Goal: Task Accomplishment & Management: Use online tool/utility

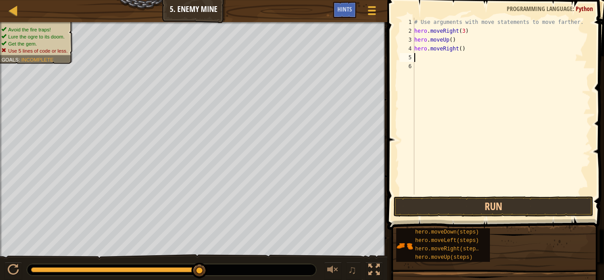
scroll to position [4, 0]
click at [465, 206] on button "Run" at bounding box center [494, 206] width 200 height 20
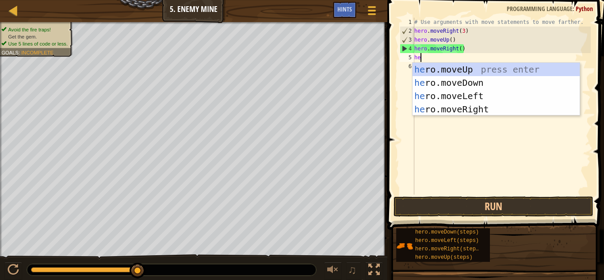
type textarea "her"
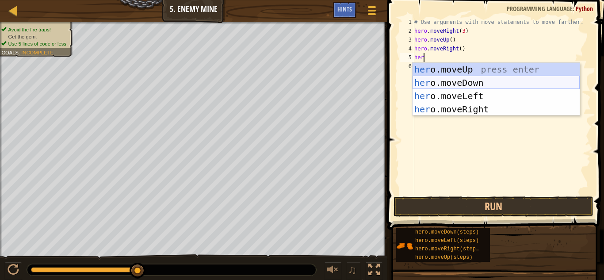
click at [447, 79] on div "her o.moveUp press enter her o.moveDown press enter her o.moveLeft press enter …" at bounding box center [496, 103] width 167 height 80
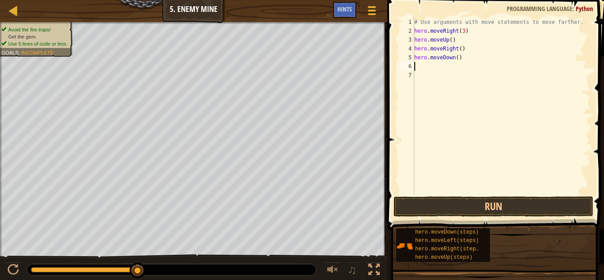
scroll to position [4, 0]
click at [458, 59] on div "# Use arguments with move statements to move farther. hero . moveRight ( 3 ) he…" at bounding box center [502, 115] width 178 height 195
type textarea "hero.moveDown(3)"
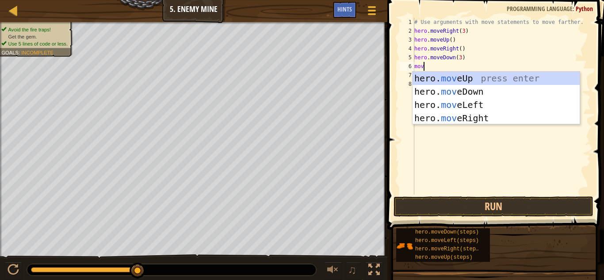
type textarea "move"
click at [482, 115] on div "hero. move Up press enter hero. move Down press enter hero. move Left press ent…" at bounding box center [496, 112] width 167 height 80
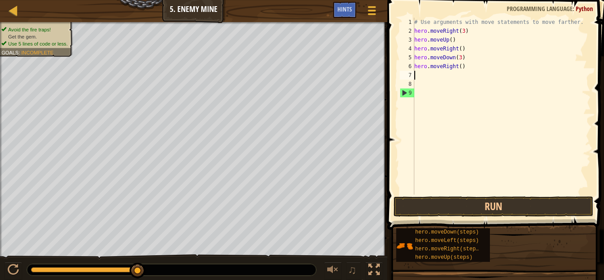
scroll to position [4, 0]
click at [460, 68] on div "# Use arguments with move statements to move farther. hero . moveRight ( 3 ) he…" at bounding box center [502, 115] width 178 height 195
type textarea "hero.moveRight(2)"
click at [467, 203] on button "Run" at bounding box center [494, 206] width 200 height 20
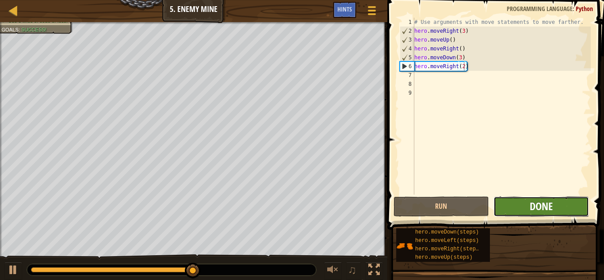
click at [529, 206] on button "Done" at bounding box center [541, 206] width 96 height 20
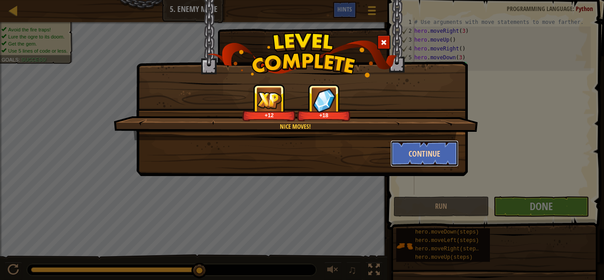
click at [421, 157] on button "Continue" at bounding box center [424, 153] width 69 height 27
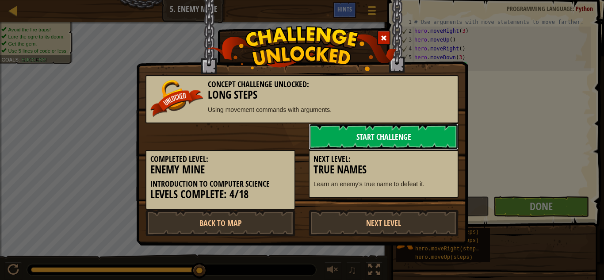
click at [362, 133] on link "Start Challenge" at bounding box center [384, 136] width 150 height 27
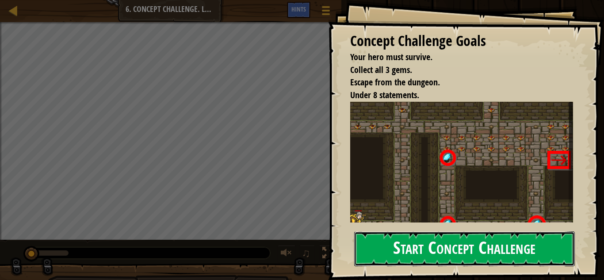
click at [488, 241] on button "Start Concept Challenge" at bounding box center [464, 248] width 221 height 35
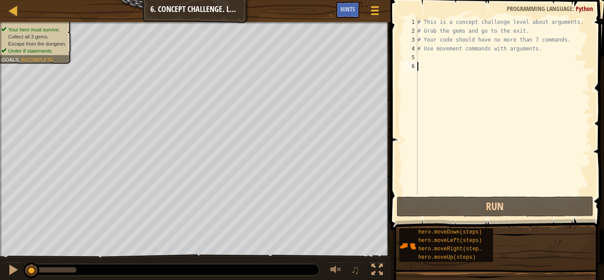
click at [419, 56] on div "# This is a concept challenge level about arguments. # Grab the gems and go to …" at bounding box center [503, 115] width 175 height 195
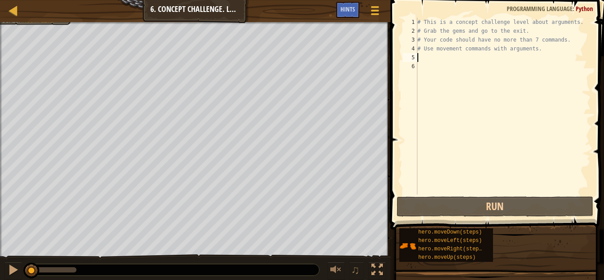
scroll to position [4, 0]
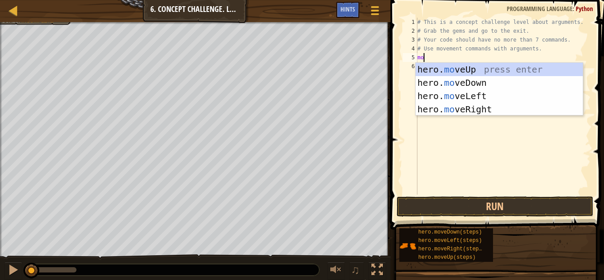
type textarea "mov"
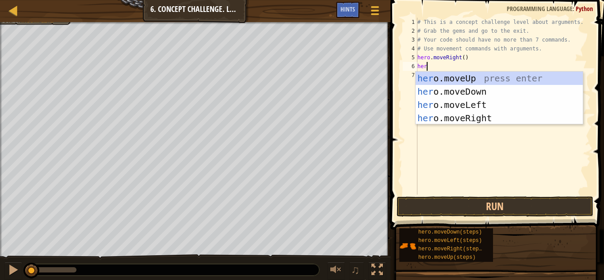
type textarea "hero"
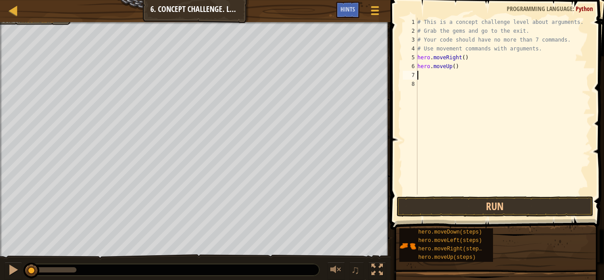
click at [453, 67] on div "# This is a concept challenge level about arguments. # Grab the gems and go to …" at bounding box center [503, 115] width 175 height 195
click at [455, 67] on div "# This is a concept challenge level about arguments. # Grab the gems and go to …" at bounding box center [503, 115] width 175 height 195
type textarea "hero.moveUp(3)"
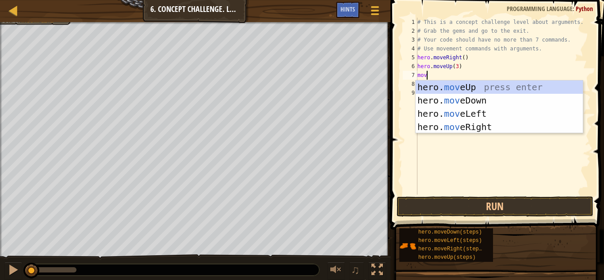
type textarea "move"
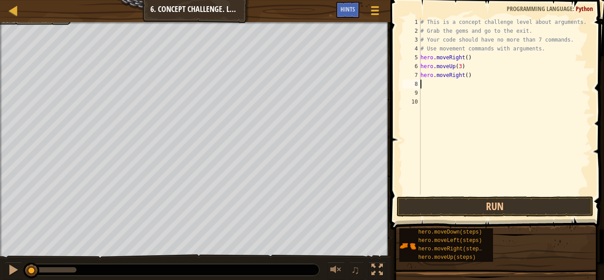
click at [466, 75] on div "# This is a concept challenge level about arguments. # Grab the gems and go to …" at bounding box center [505, 115] width 172 height 195
type textarea "hero.moveRight(2)"
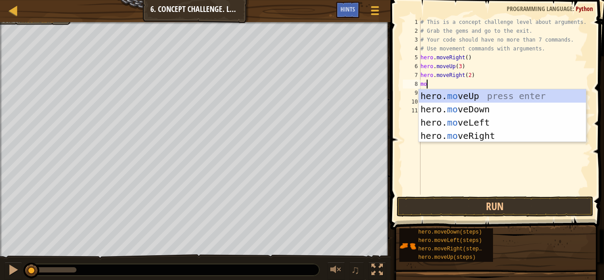
type textarea "mov"
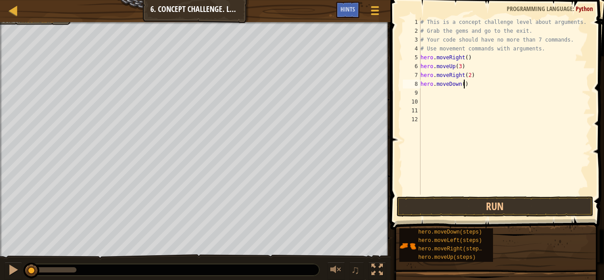
click at [465, 85] on div "# This is a concept challenge level about arguments. # Grab the gems and go to …" at bounding box center [505, 115] width 172 height 195
type textarea "hero.moveDown(3)"
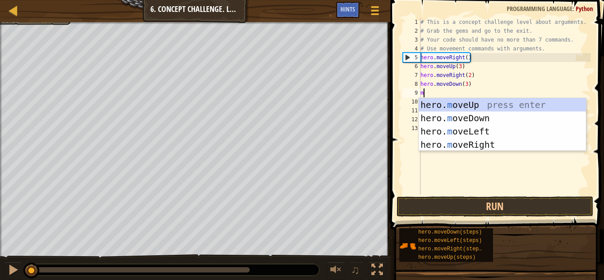
type textarea "mo"
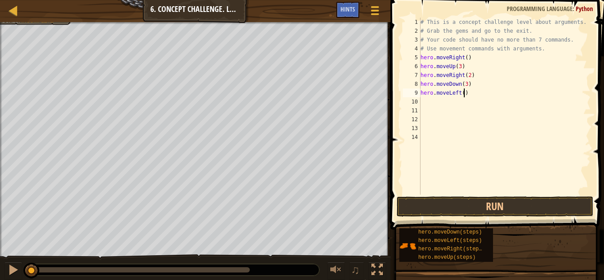
click at [465, 94] on div "# This is a concept challenge level about arguments. # Grab the gems and go to …" at bounding box center [505, 115] width 172 height 195
type textarea "hero.moveLeft(1)"
type textarea "hero.moveLeft()"
click at [427, 100] on div "# This is a concept challenge level about arguments. # Grab the gems and go to …" at bounding box center [505, 115] width 172 height 195
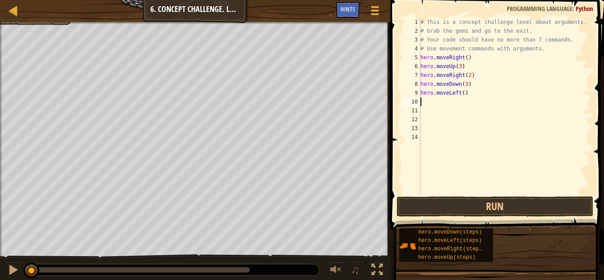
scroll to position [4, 0]
type textarea "mo"
click at [457, 103] on div "# This is a concept challenge level about arguments. # Grab the gems and go to …" at bounding box center [505, 115] width 172 height 195
type textarea "hero.moveUp(2)"
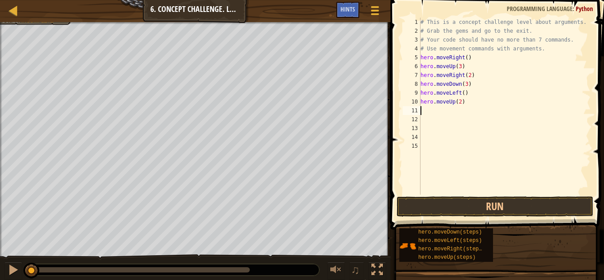
click at [424, 110] on div "# This is a concept challenge level about arguments. # Grab the gems and go to …" at bounding box center [505, 115] width 172 height 195
click at [445, 211] on button "Run" at bounding box center [495, 206] width 197 height 20
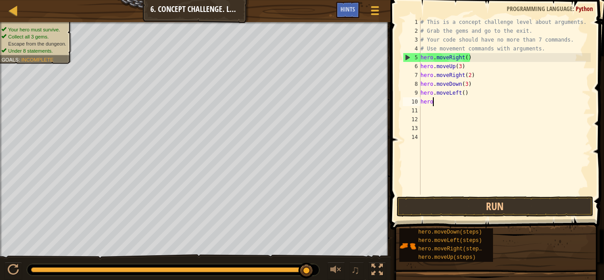
type textarea "h"
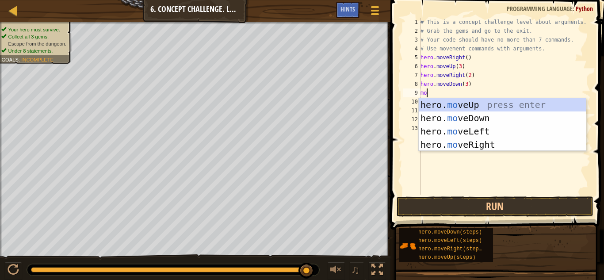
type textarea "mov"
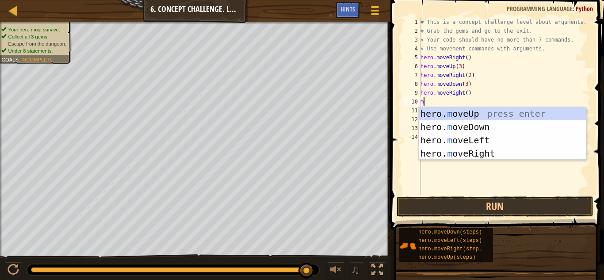
type textarea "mo"
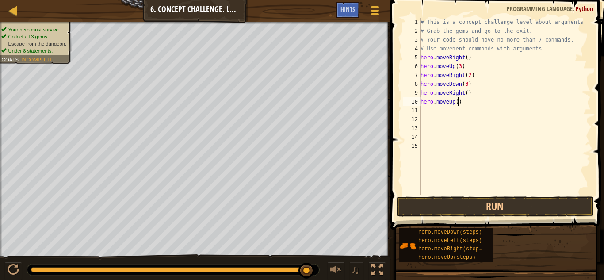
click at [457, 101] on div "# This is a concept challenge level about arguments. # Grab the gems and go to …" at bounding box center [505, 115] width 172 height 195
type textarea "hero.moveUp(2)"
click at [469, 203] on button "Run" at bounding box center [495, 206] width 197 height 20
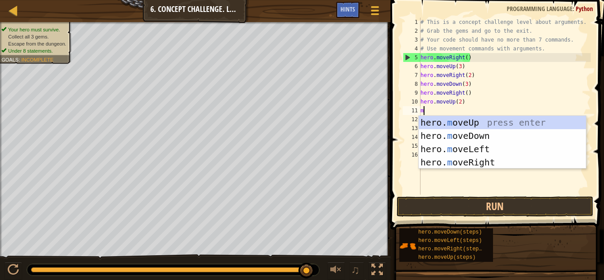
type textarea "mo"
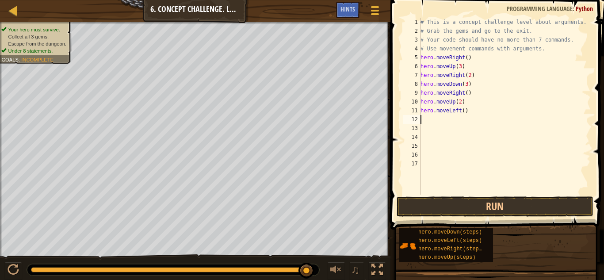
click at [464, 112] on div "# This is a concept challenge level about arguments. # Grab the gems and go to …" at bounding box center [505, 115] width 172 height 195
type textarea "hero.moveLeft(2)"
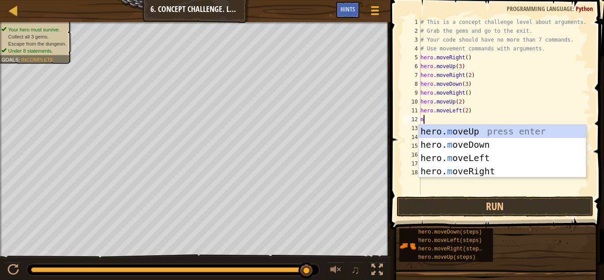
type textarea "mo"
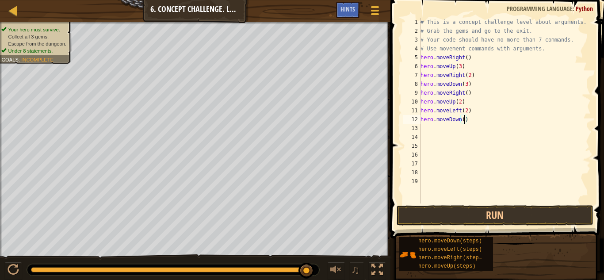
click at [464, 119] on div "# This is a concept challenge level about arguments. # Grab the gems and go to …" at bounding box center [505, 119] width 172 height 203
type textarea "hero.moveDown(2)"
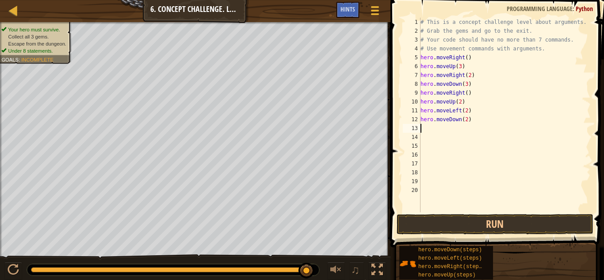
type textarea "mo"
click at [468, 129] on div "# This is a concept challenge level about arguments. # Grab the gems and go to …" at bounding box center [505, 124] width 172 height 212
type textarea "hero.moveRight(2)"
type textarea "h"
click at [458, 138] on div "# This is a concept challenge level about arguments. # Grab the gems and go to …" at bounding box center [505, 124] width 172 height 212
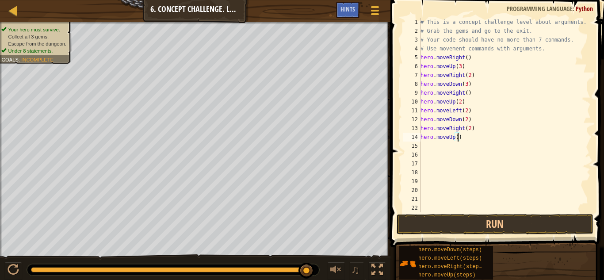
type textarea "hero.moveUp(2)"
type textarea "m"
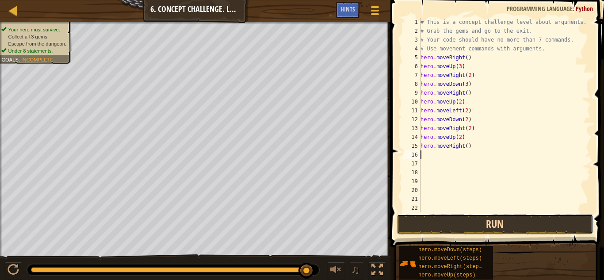
click at [500, 225] on button "Run" at bounding box center [495, 224] width 197 height 20
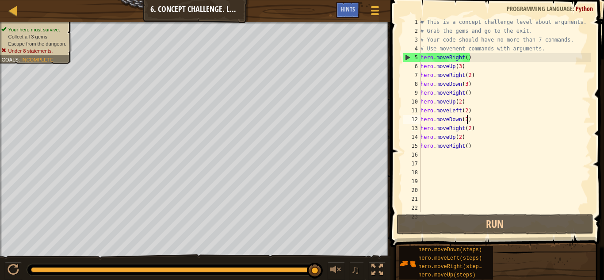
click at [467, 119] on div "# This is a concept challenge level about arguments. # Grab the gems and go to …" at bounding box center [505, 124] width 172 height 212
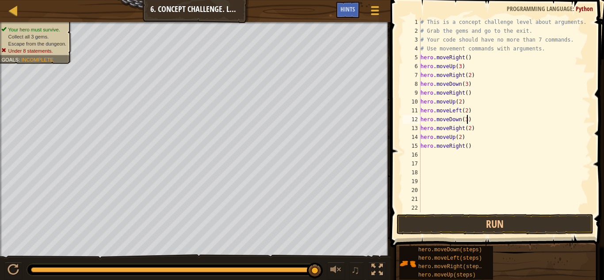
scroll to position [4, 7]
type textarea "hero.moveDown(3)"
click at [490, 222] on button "Run" at bounding box center [495, 224] width 197 height 20
